Goal: Task Accomplishment & Management: Use online tool/utility

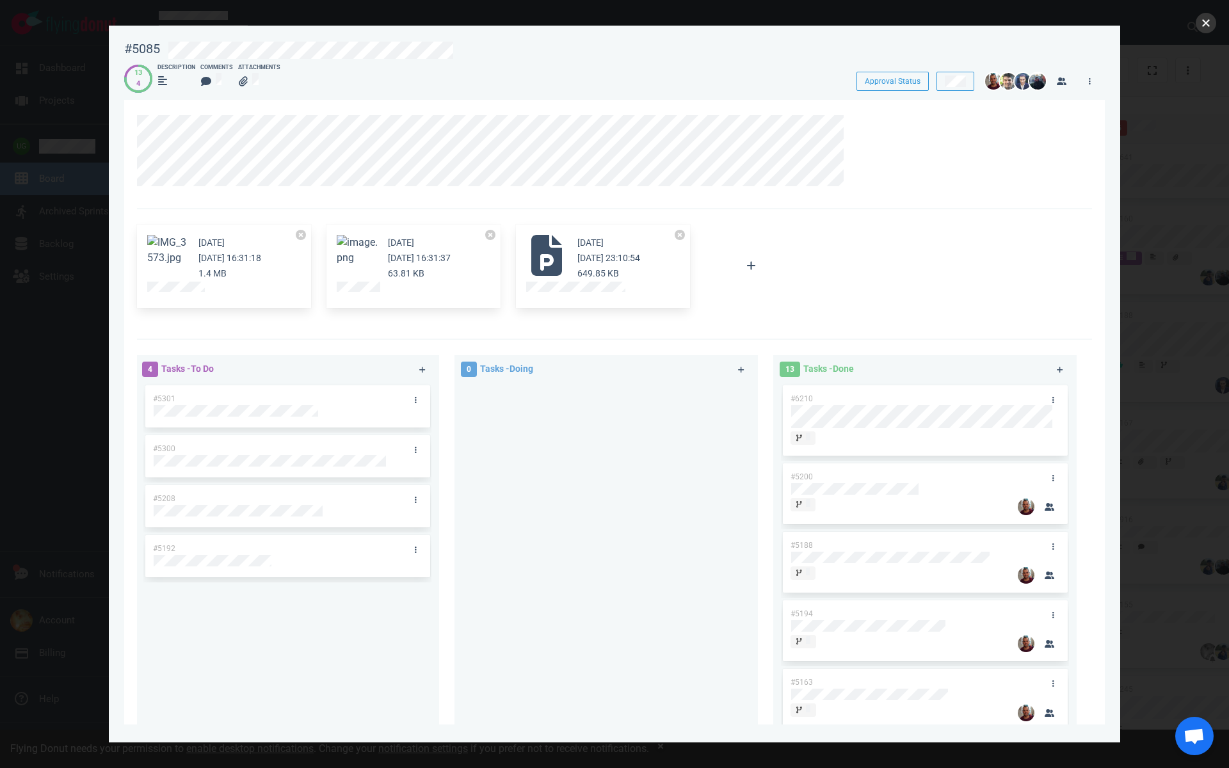
click at [1200, 22] on button "close" at bounding box center [1206, 23] width 20 height 20
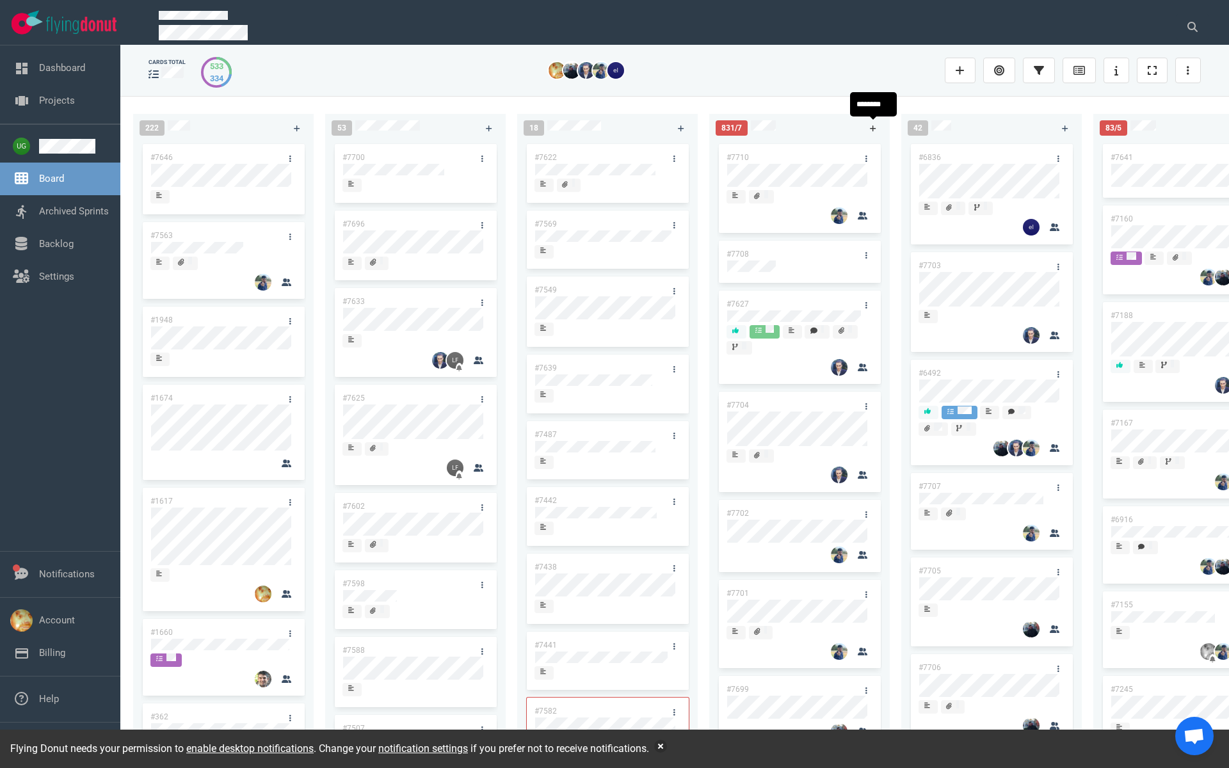
click at [871, 128] on icon at bounding box center [873, 128] width 6 height 6
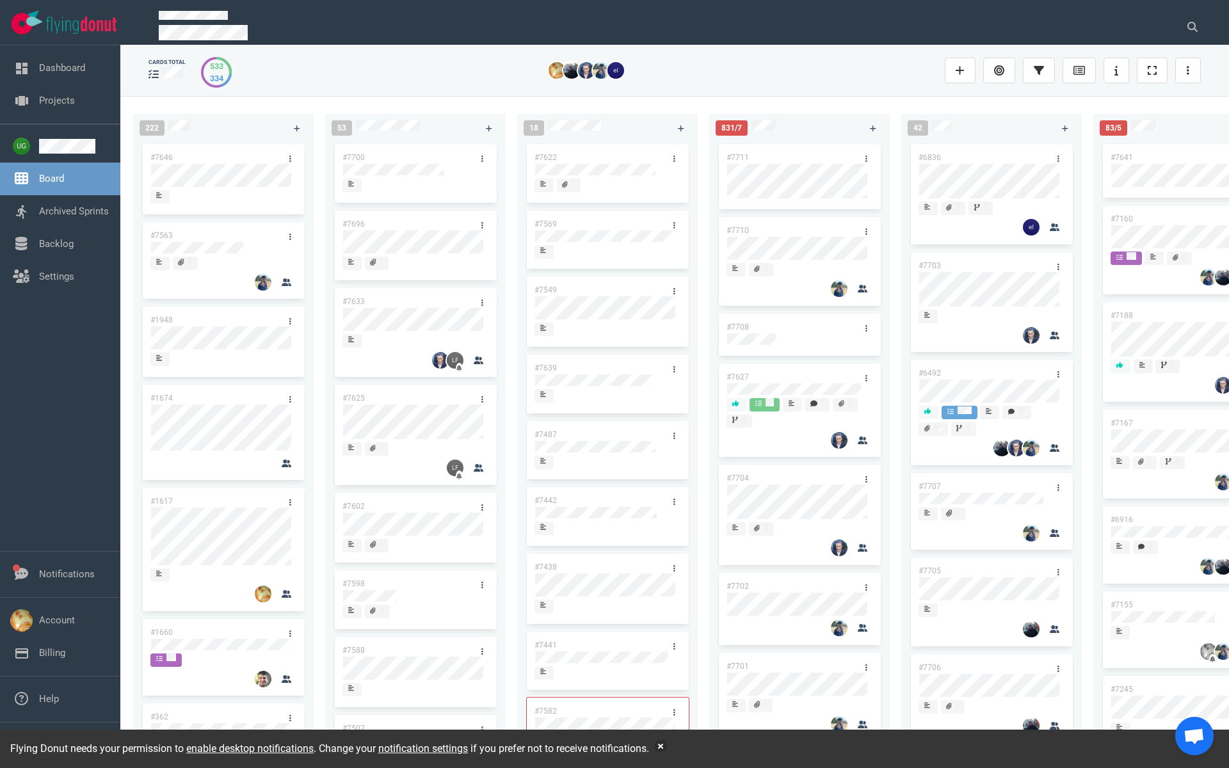
click at [740, 157] on link "#7711" at bounding box center [738, 157] width 22 height 9
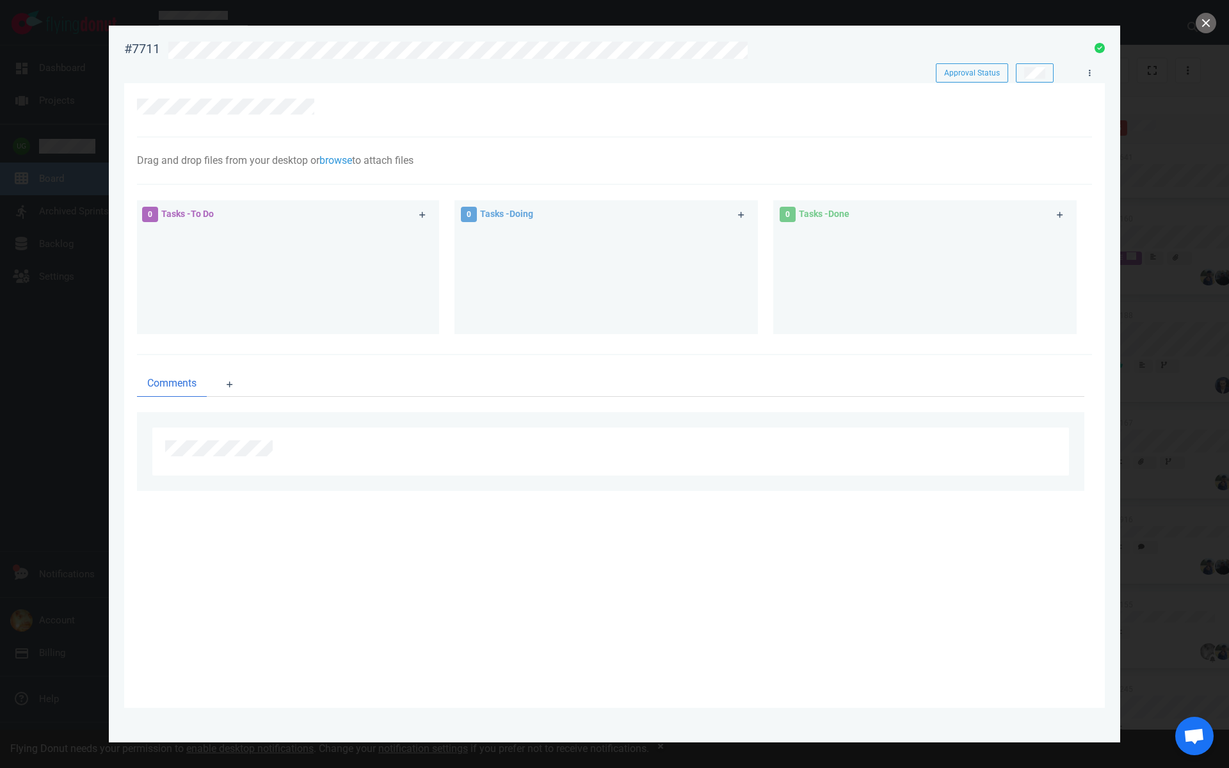
click at [299, 116] on div at bounding box center [611, 110] width 948 height 22
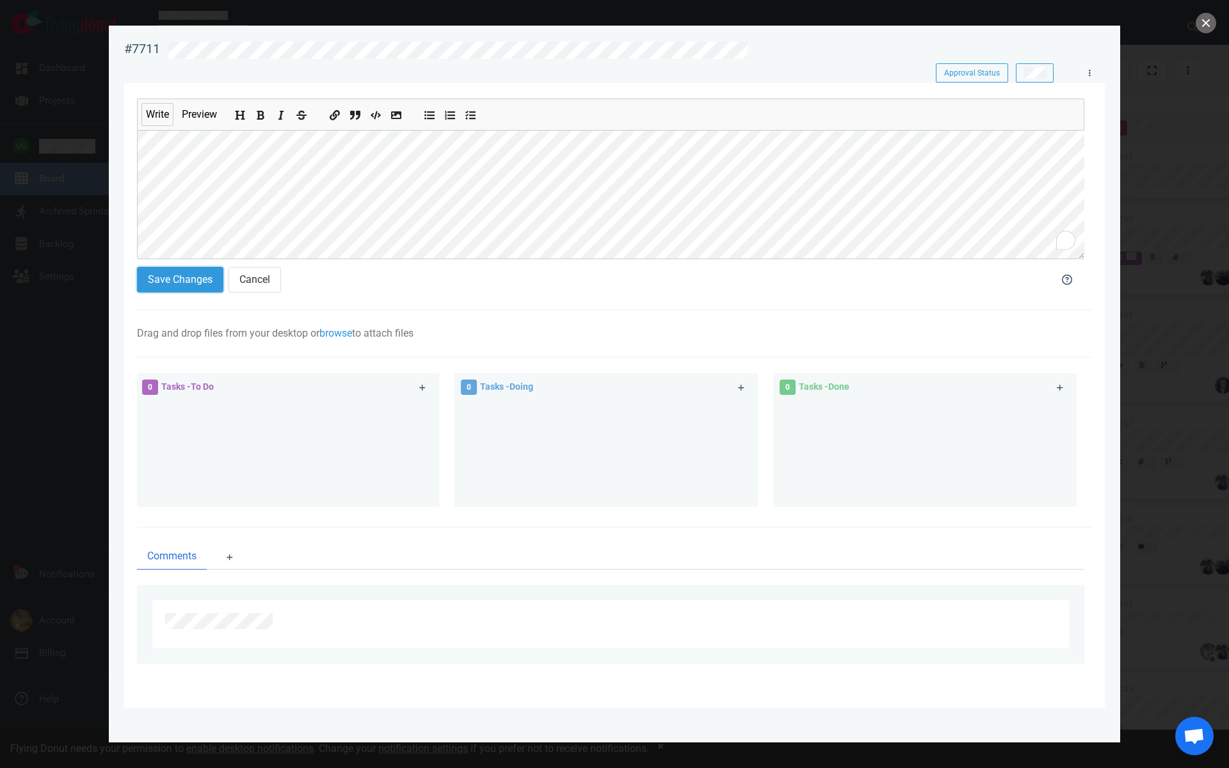
click at [164, 279] on button "Save Changes" at bounding box center [180, 280] width 86 height 26
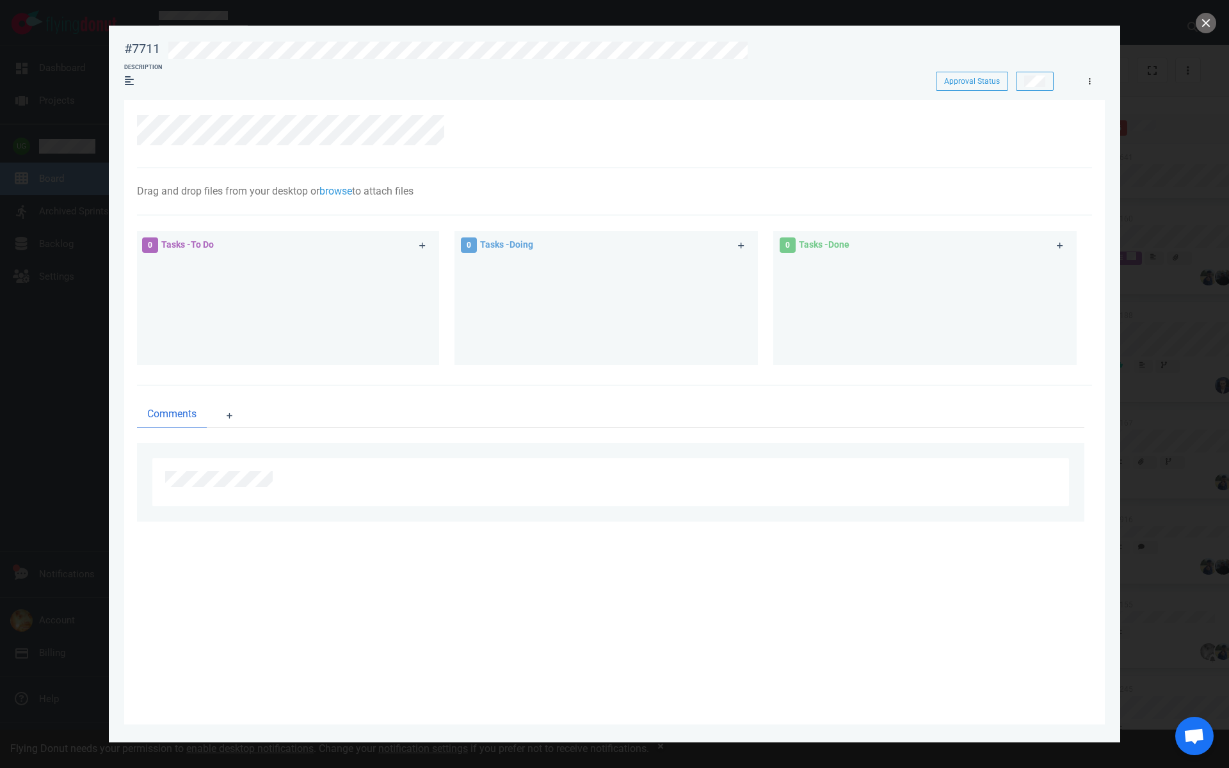
click at [1085, 85] on link at bounding box center [1089, 81] width 20 height 16
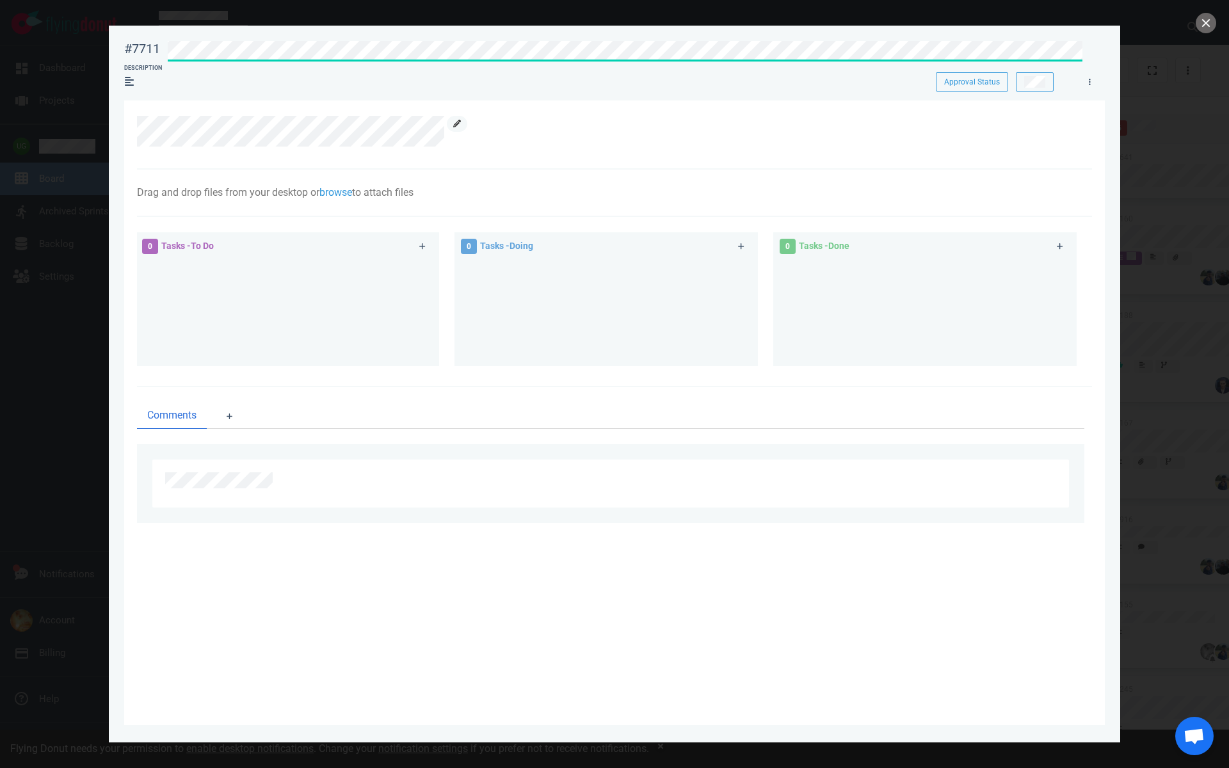
click at [459, 125] on icon at bounding box center [457, 124] width 8 height 8
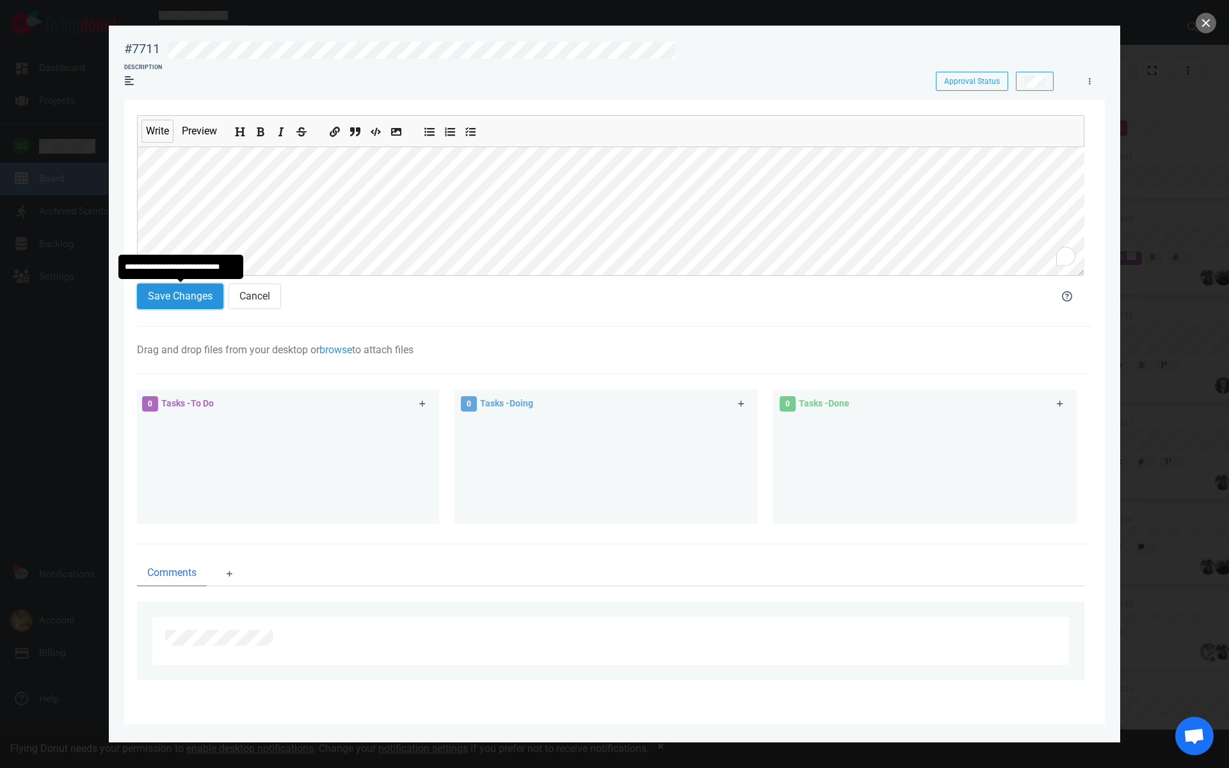
click at [179, 295] on button "Save Changes" at bounding box center [180, 297] width 86 height 26
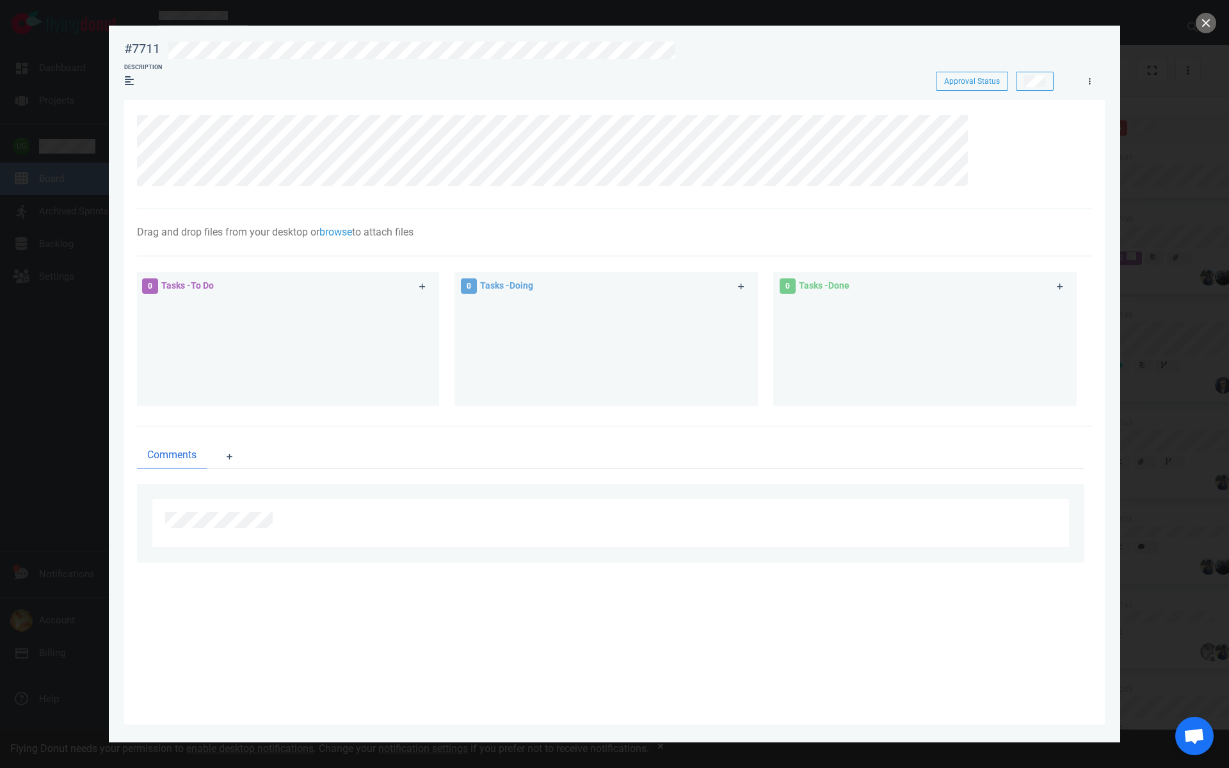
click at [1089, 85] on icon at bounding box center [1090, 81] width 2 height 8
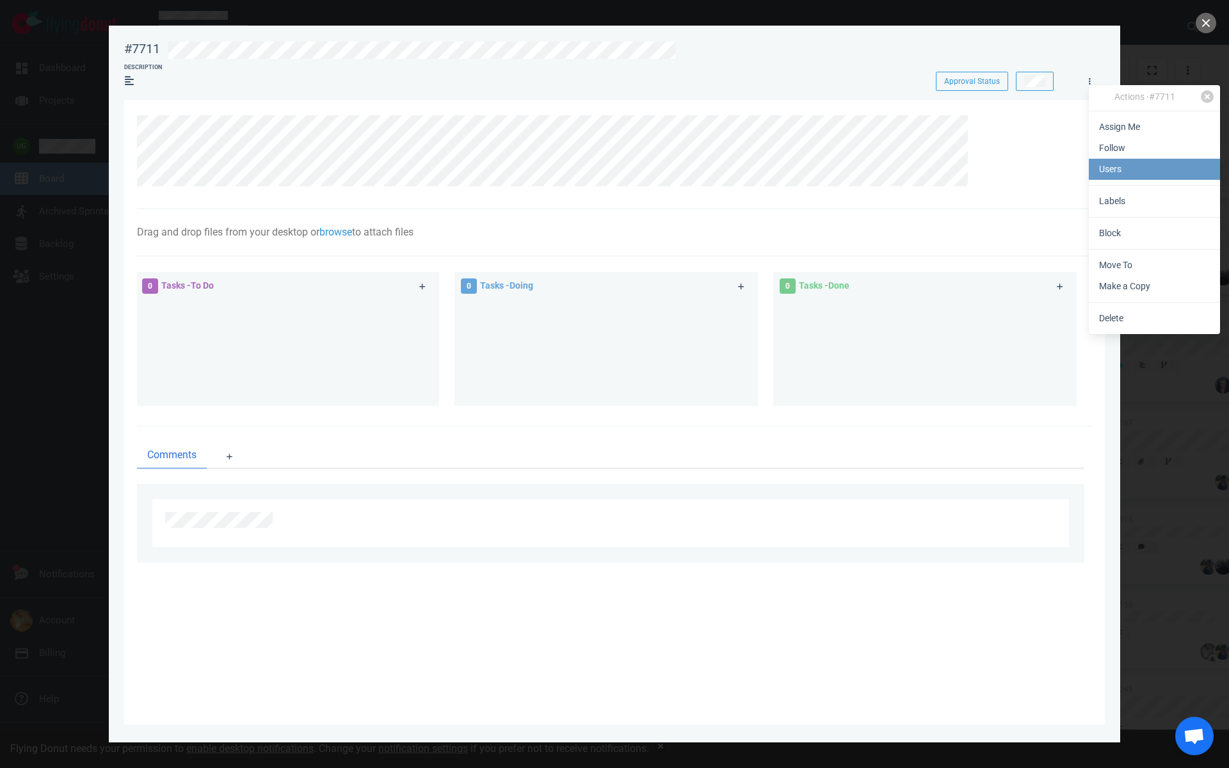
click at [1120, 170] on link "Users" at bounding box center [1154, 169] width 131 height 21
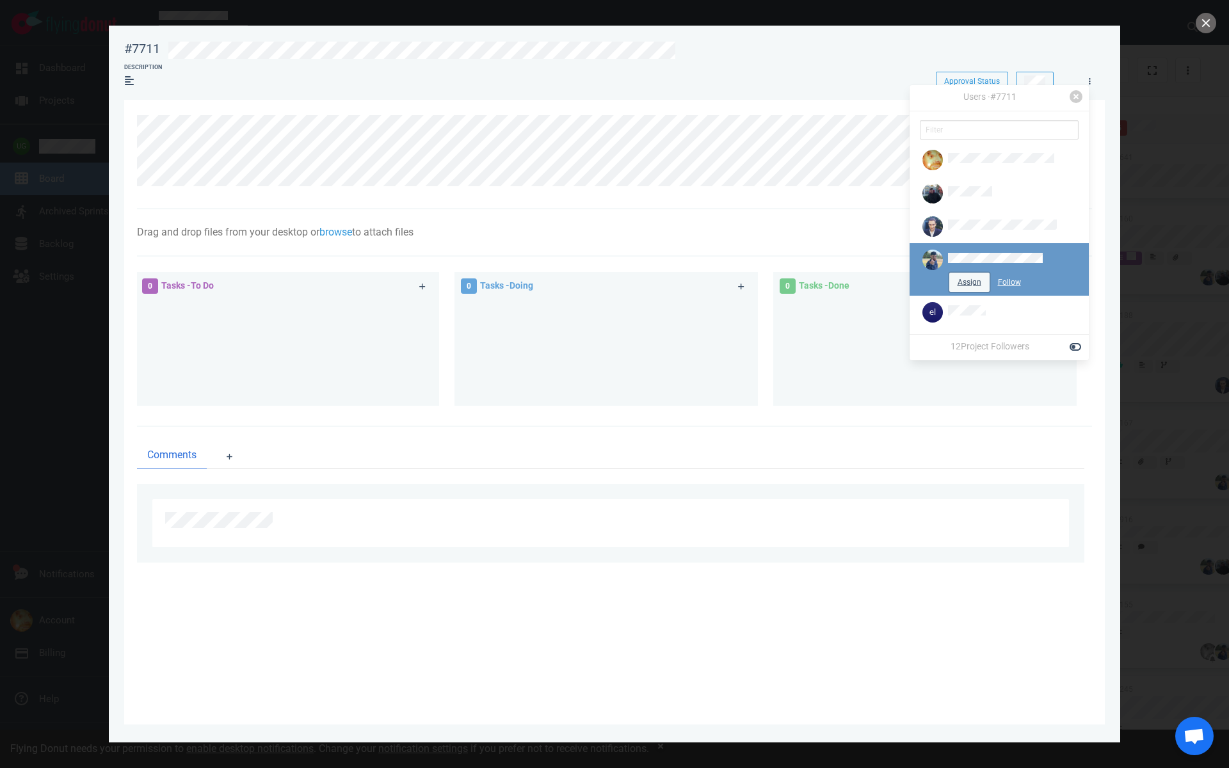
click at [971, 282] on button "Assign" at bounding box center [969, 282] width 40 height 19
click at [796, 220] on div "Drag and drop files from your desktop or browse to attach files Attach Files Co…" at bounding box center [614, 232] width 955 height 47
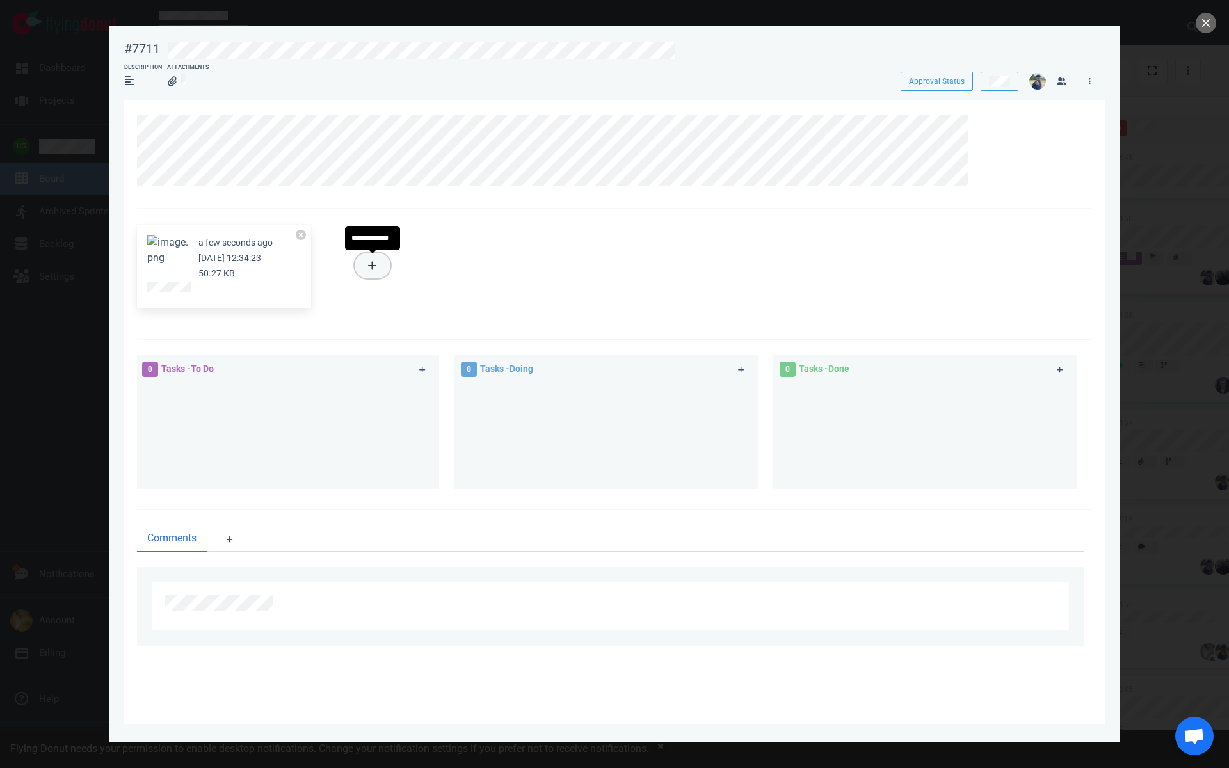
click at [371, 271] on button at bounding box center [373, 266] width 36 height 26
click at [412, 318] on link "Computer" at bounding box center [432, 313] width 123 height 21
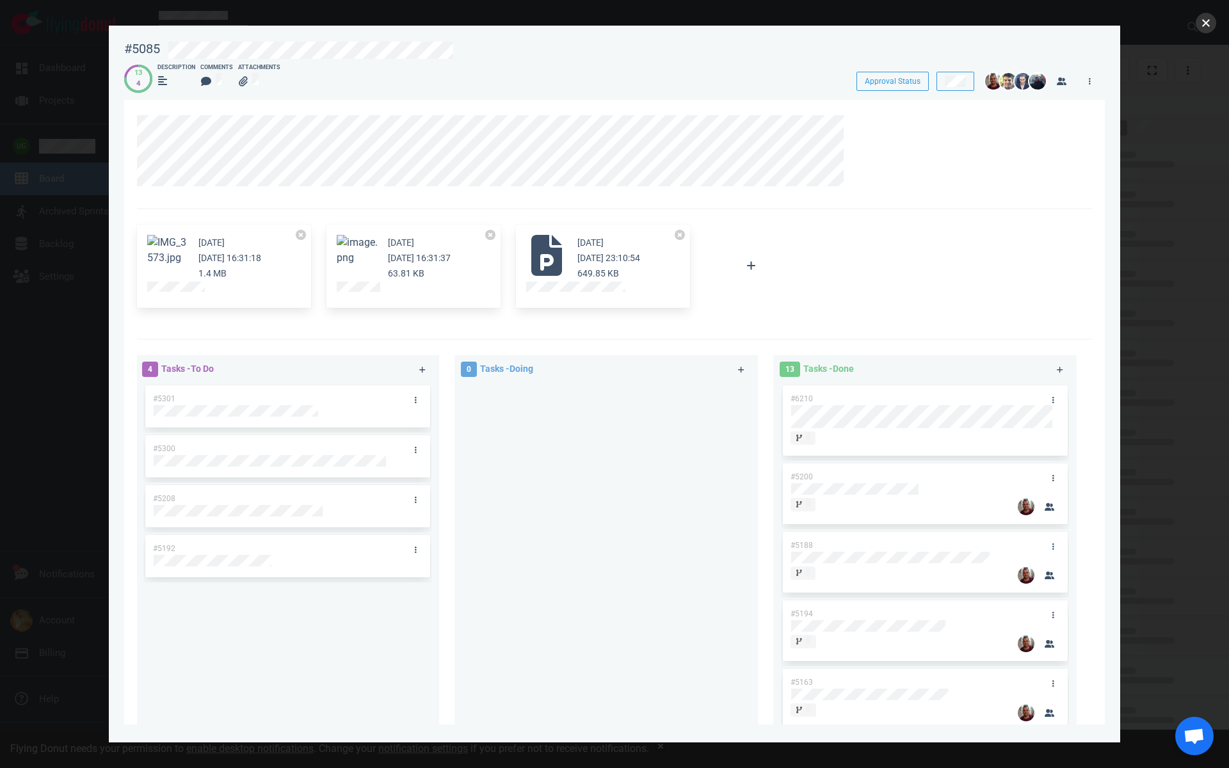
click at [1204, 26] on button "close" at bounding box center [1206, 23] width 20 height 20
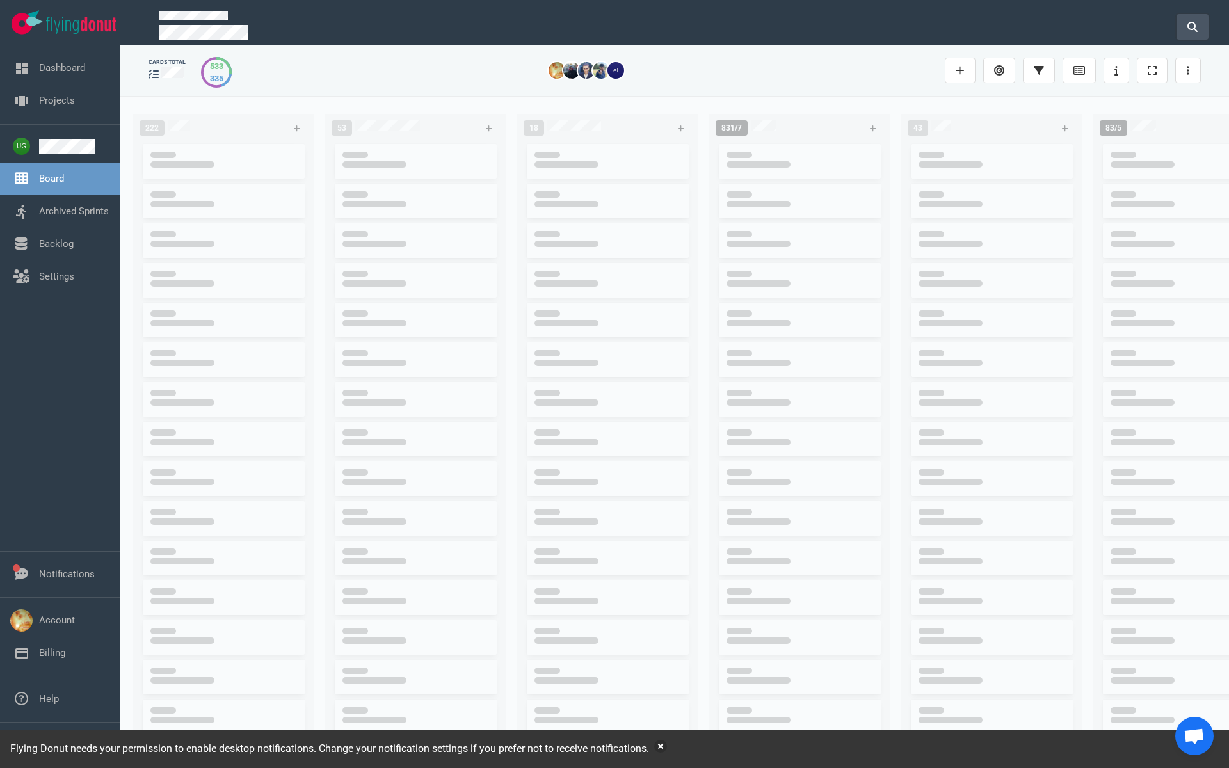
click at [1191, 24] on icon at bounding box center [1193, 27] width 10 height 10
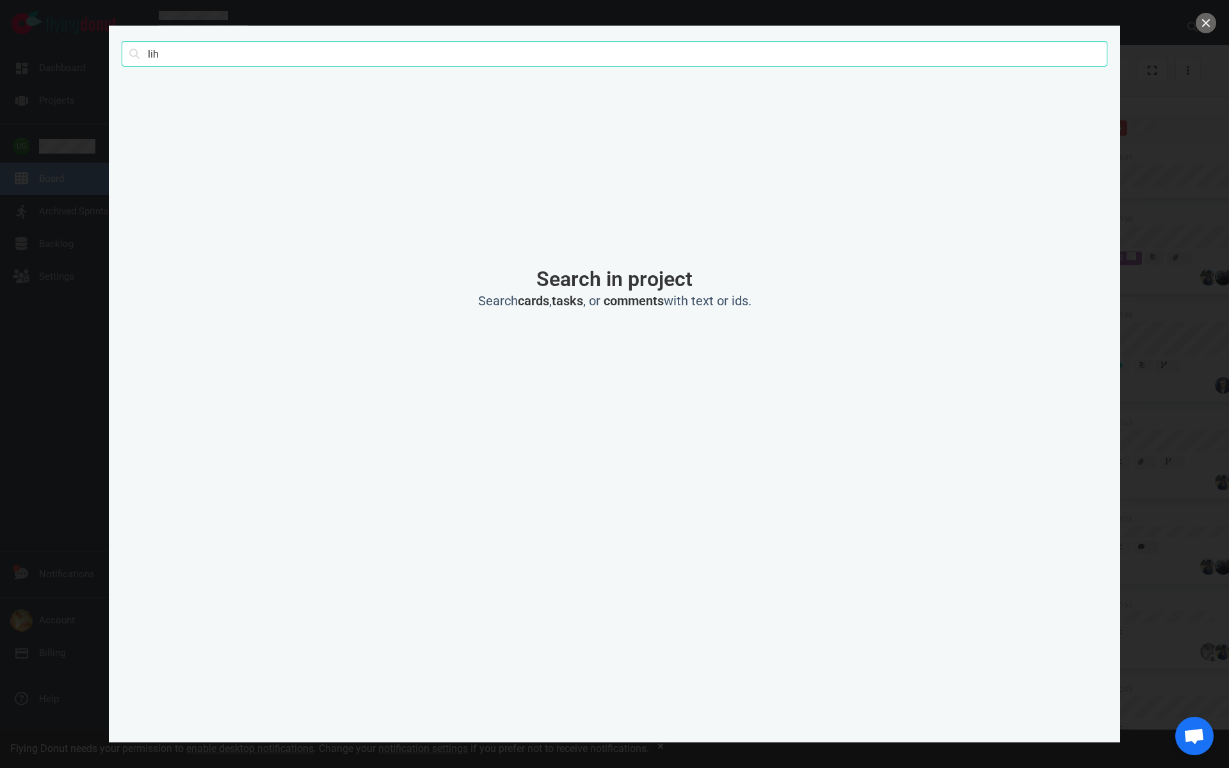
type input "lih"
click button "Search" at bounding box center [0, 0] width 0 height 0
